Goal: Task Accomplishment & Management: Manage account settings

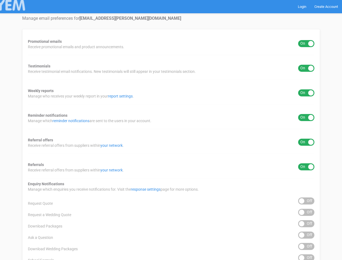
click at [171, 130] on div "Promotional emails ON OFF Receive promotional emails and product announcements.…" at bounding box center [171, 218] width 298 height 379
click at [306, 44] on div "ON OFF" at bounding box center [306, 43] width 16 height 7
click at [306, 68] on div "ON OFF" at bounding box center [306, 68] width 16 height 7
